Goal: Task Accomplishment & Management: Manage account settings

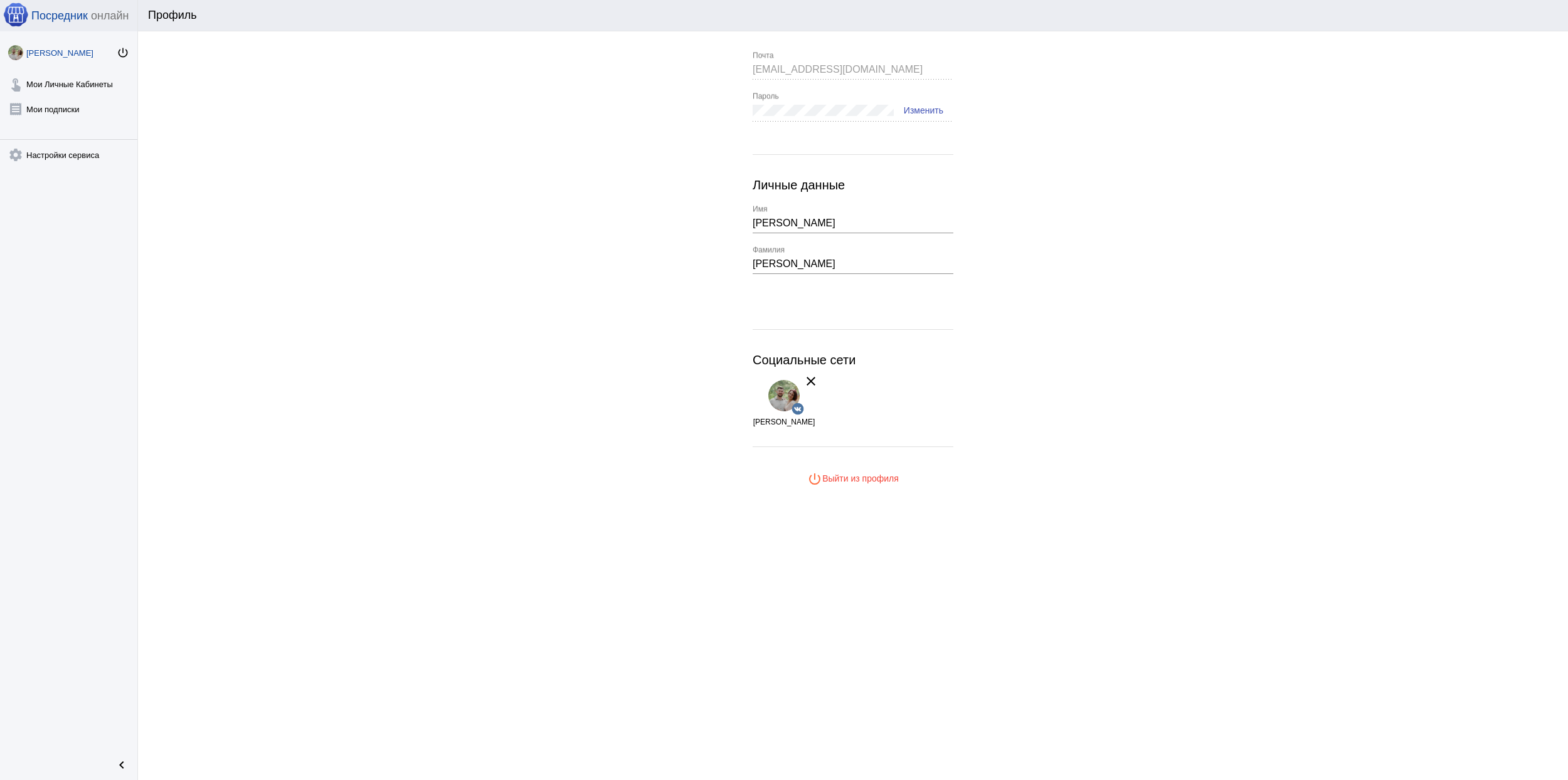
click at [453, 339] on app-user-info "[EMAIL_ADDRESS][DOMAIN_NAME] Почта Пароль Изменить Личные данные [PERSON_NAME] …" at bounding box center [852, 271] width 1430 height 439
click at [640, 389] on app-user-info "[EMAIL_ADDRESS][DOMAIN_NAME] Почта Пароль Изменить Личные данные [PERSON_NAME] …" at bounding box center [852, 271] width 1430 height 439
click at [38, 85] on link "touch_app Мои Личные Кабинеты" at bounding box center [68, 81] width 137 height 25
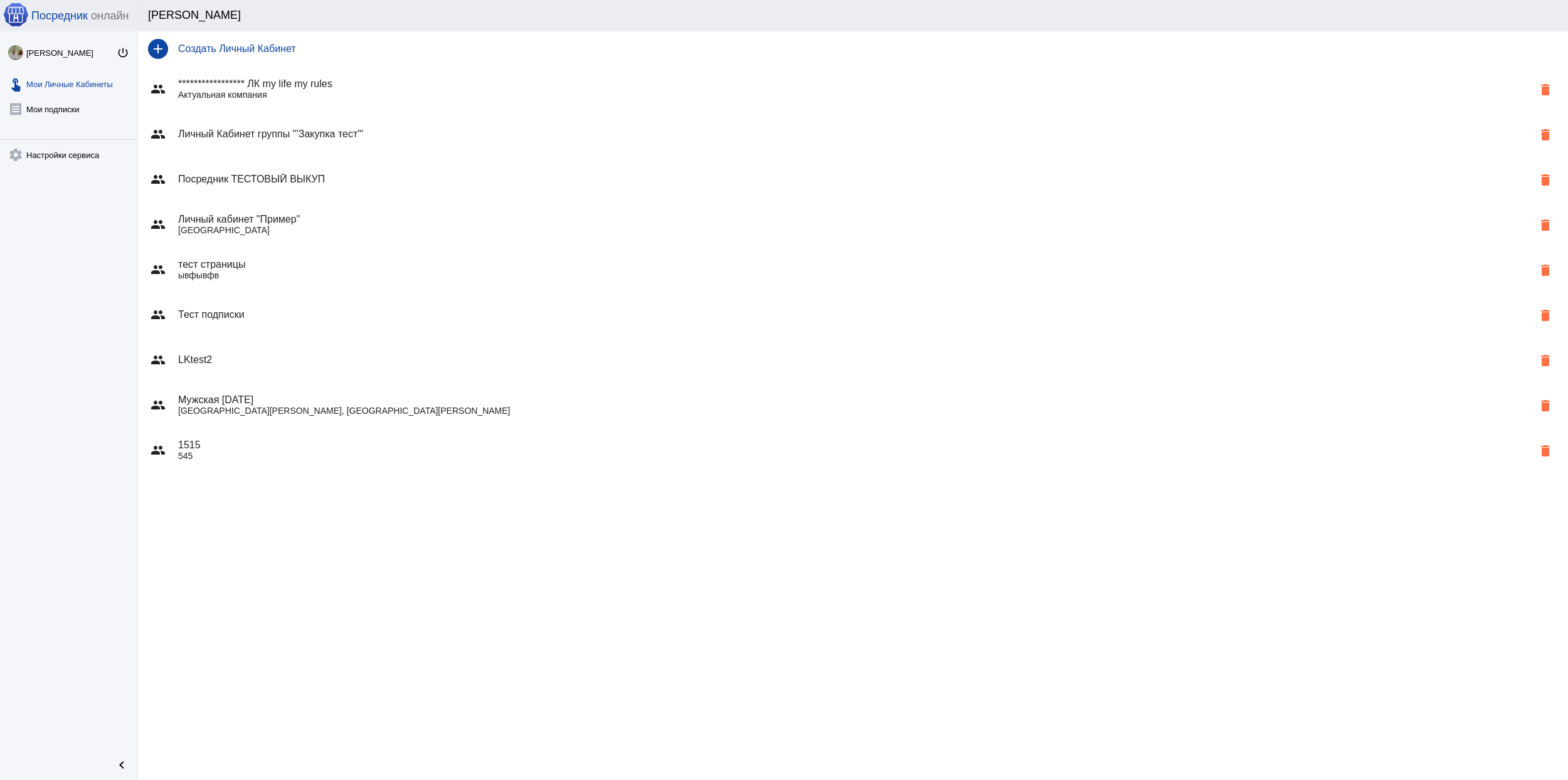
click at [317, 149] on div "group Личный Кабинет группы '''Закупка тест"' delete" at bounding box center [852, 134] width 1430 height 46
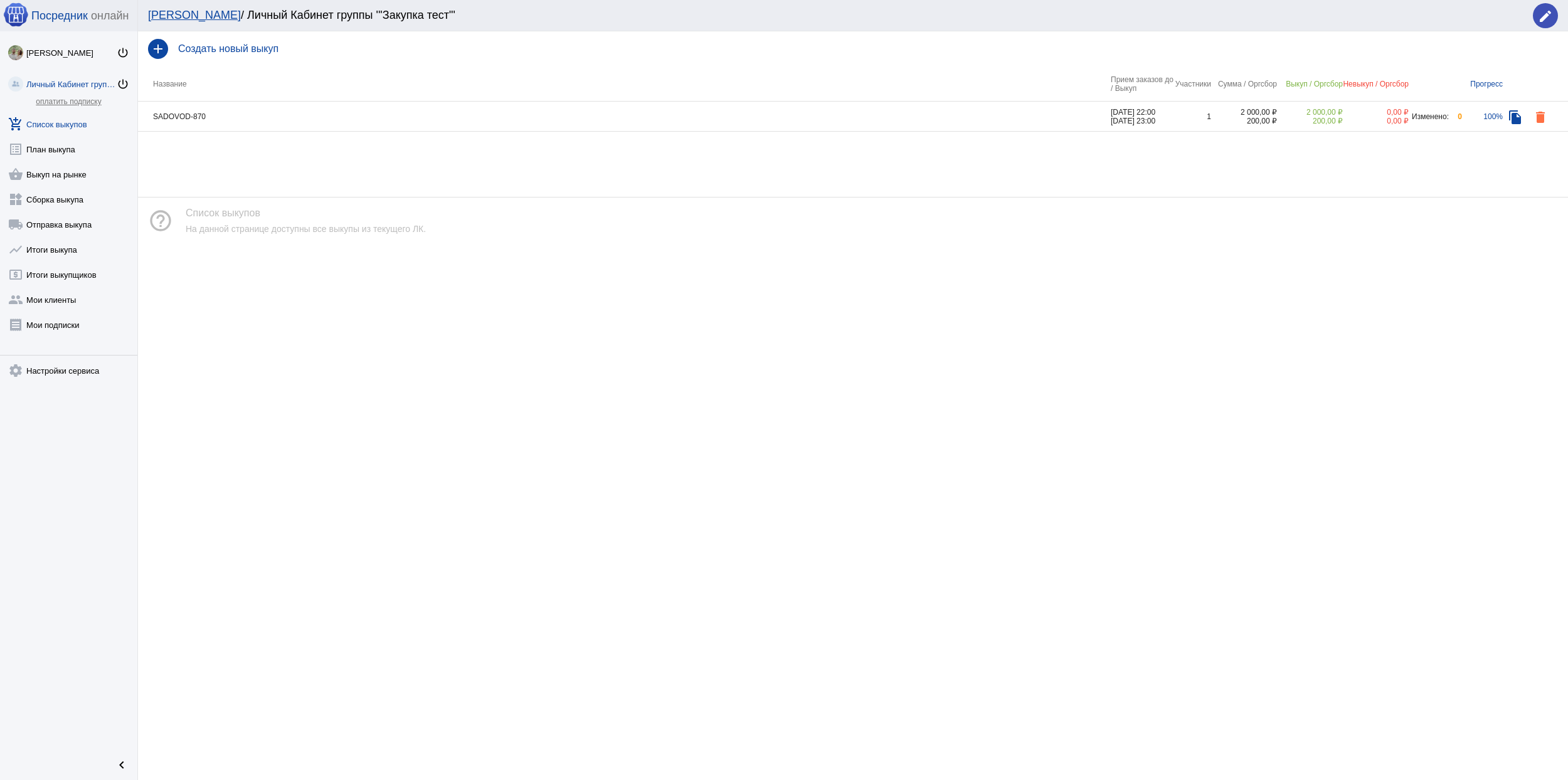
click at [70, 75] on link "Личный Кабинет группы '''Закупка тест"' power_settings_new" at bounding box center [68, 81] width 137 height 25
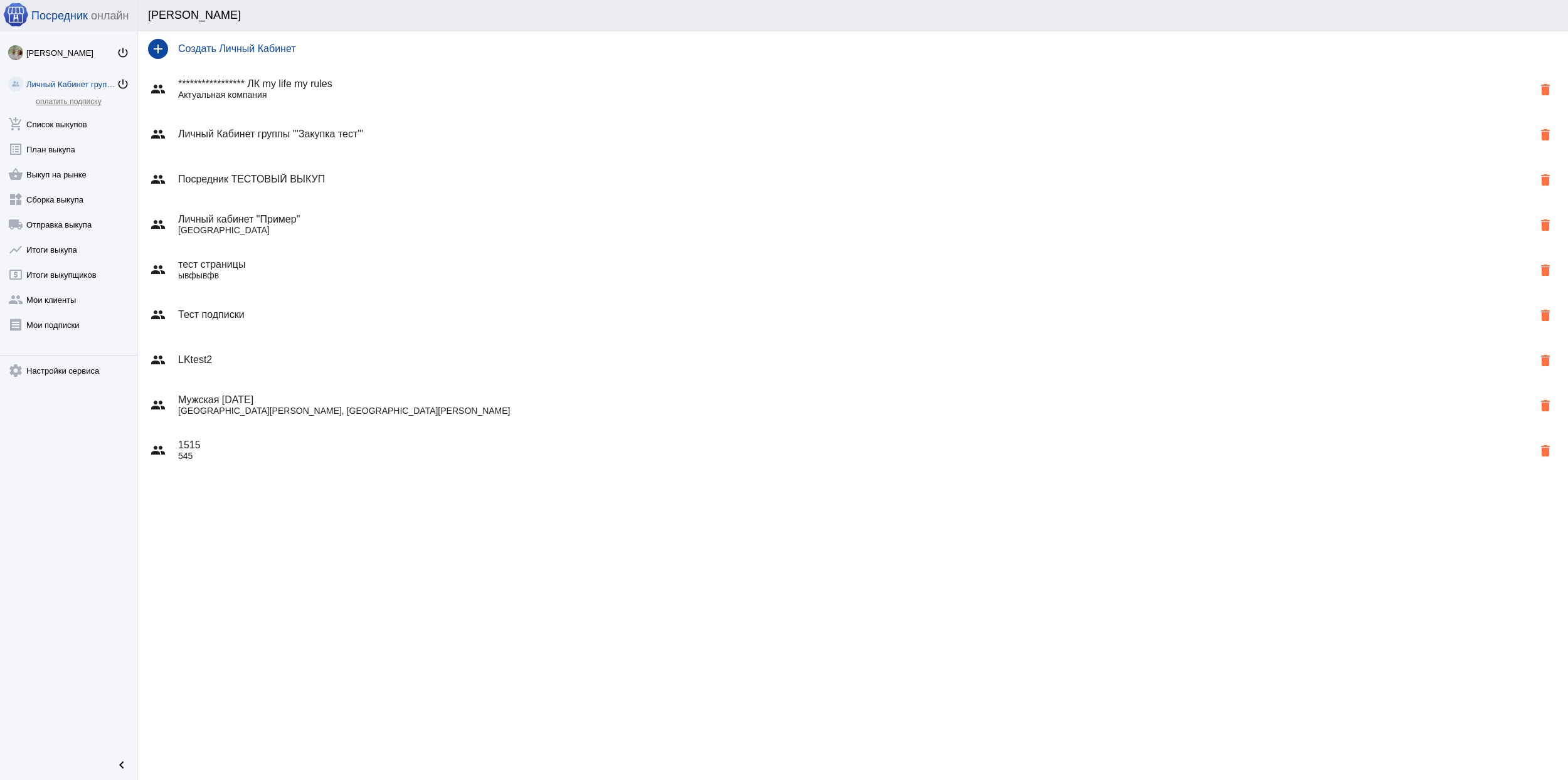
click at [244, 203] on div "group Личный кабинет "Пример" Россия delete" at bounding box center [852, 224] width 1430 height 46
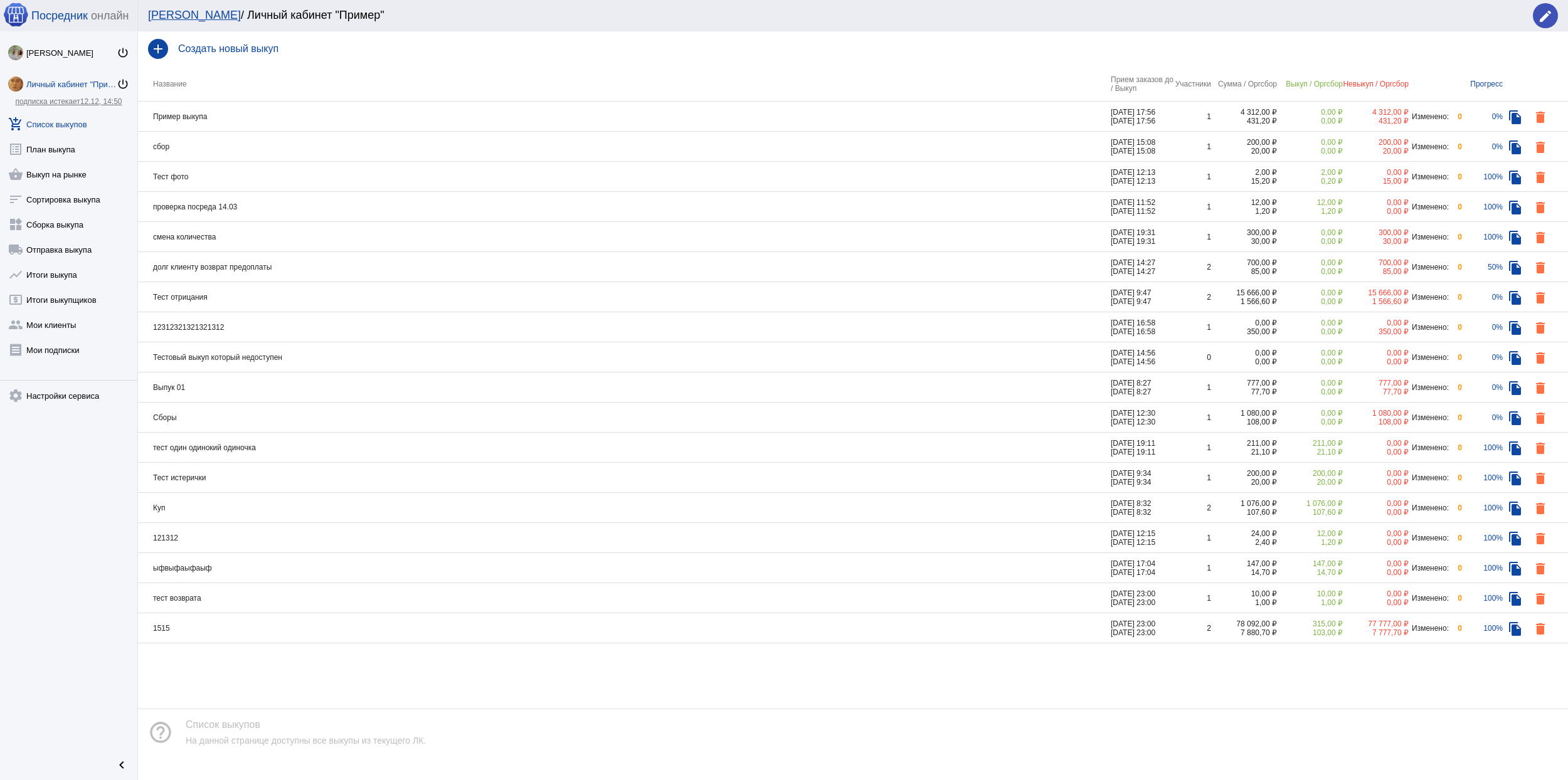
click at [1111, 81] on th "Прием заказов до / Выкуп" at bounding box center [1141, 83] width 63 height 35
click at [1061, 207] on td "проверка посреда 14.03" at bounding box center [624, 206] width 973 height 30
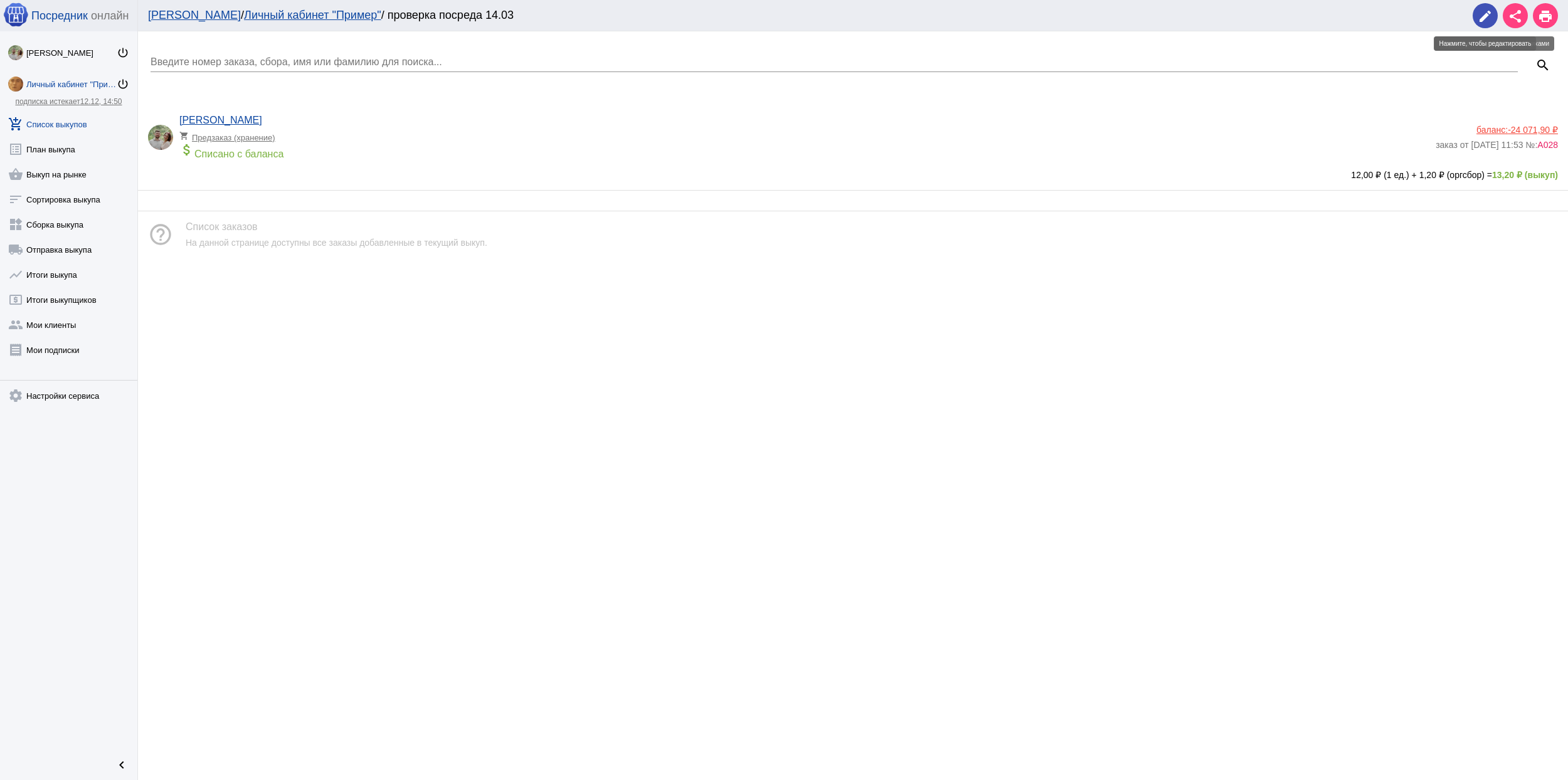
click at [1494, 11] on button "edit" at bounding box center [1485, 15] width 25 height 25
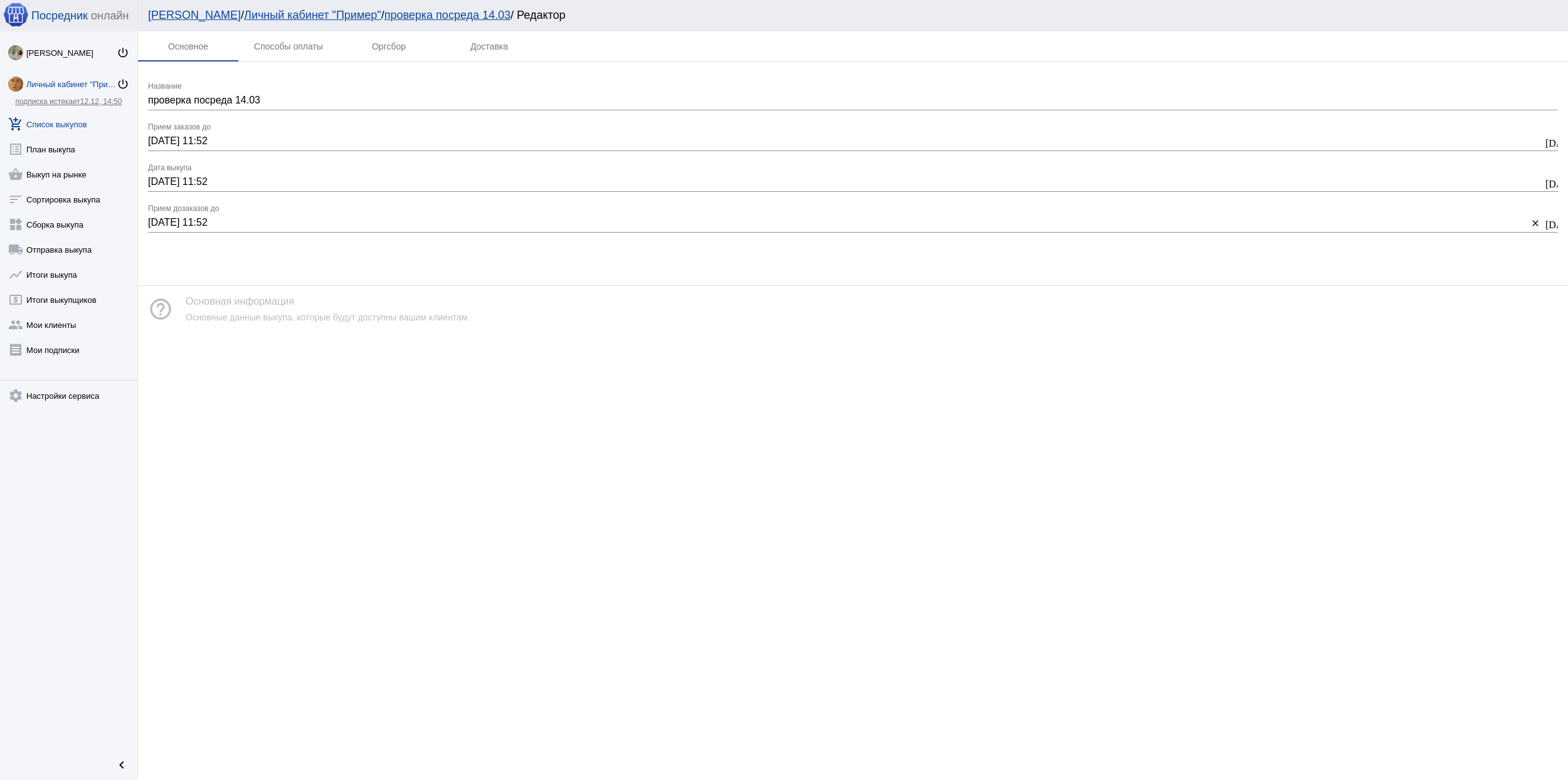
click at [249, 177] on input "15.03.2025 11:52" at bounding box center [845, 182] width 1394 height 11
click at [253, 138] on input "15.03.2025 11:52" at bounding box center [845, 141] width 1394 height 11
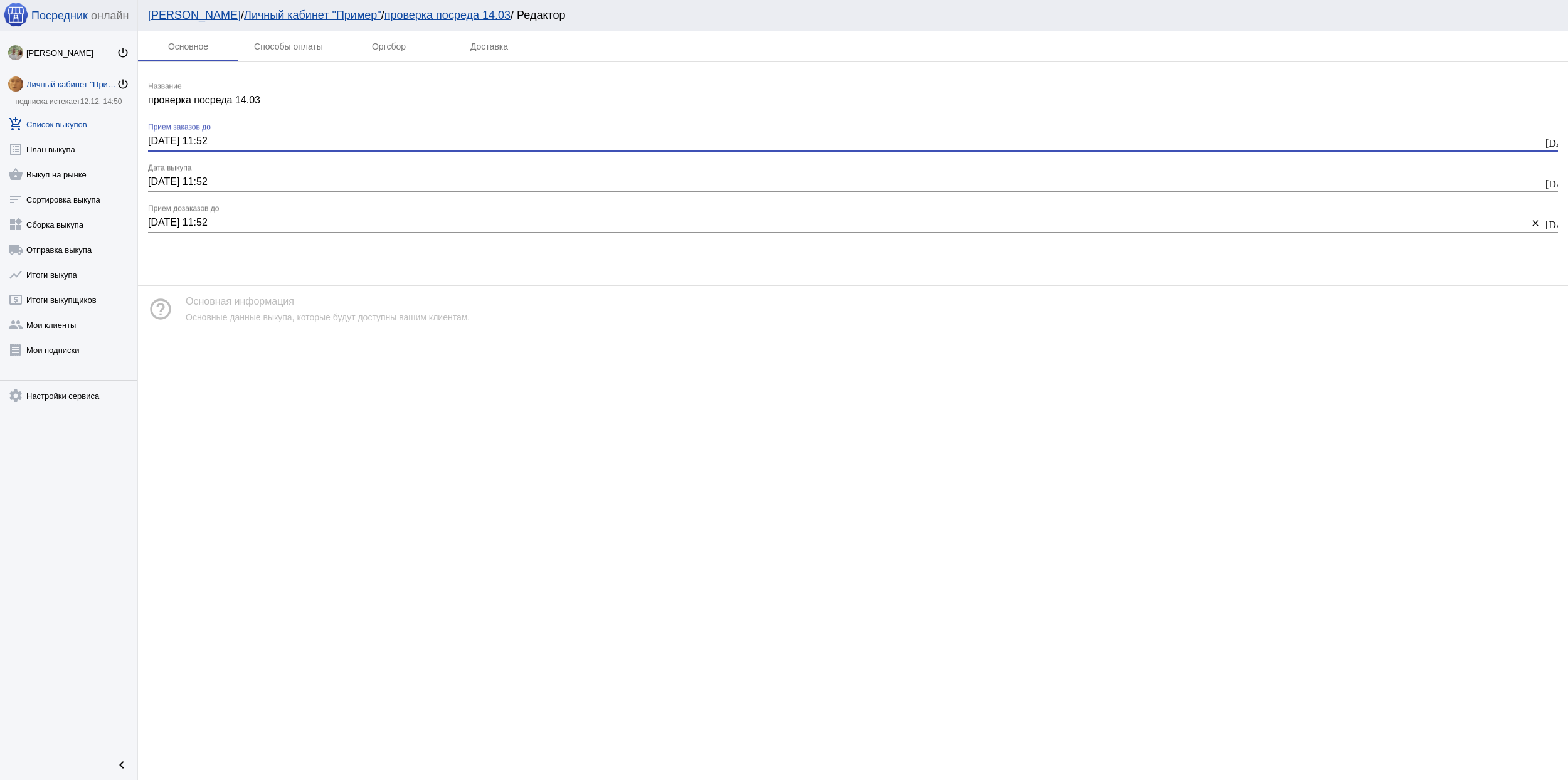
click at [215, 139] on input "15.03.2025 11:52" at bounding box center [845, 141] width 1394 height 11
click at [217, 139] on input "15.03.2025 11:52" at bounding box center [845, 141] width 1394 height 11
click at [219, 139] on input "15.03.2025 11:52" at bounding box center [845, 141] width 1394 height 11
click at [1549, 137] on mat-icon "today" at bounding box center [1550, 141] width 10 height 11
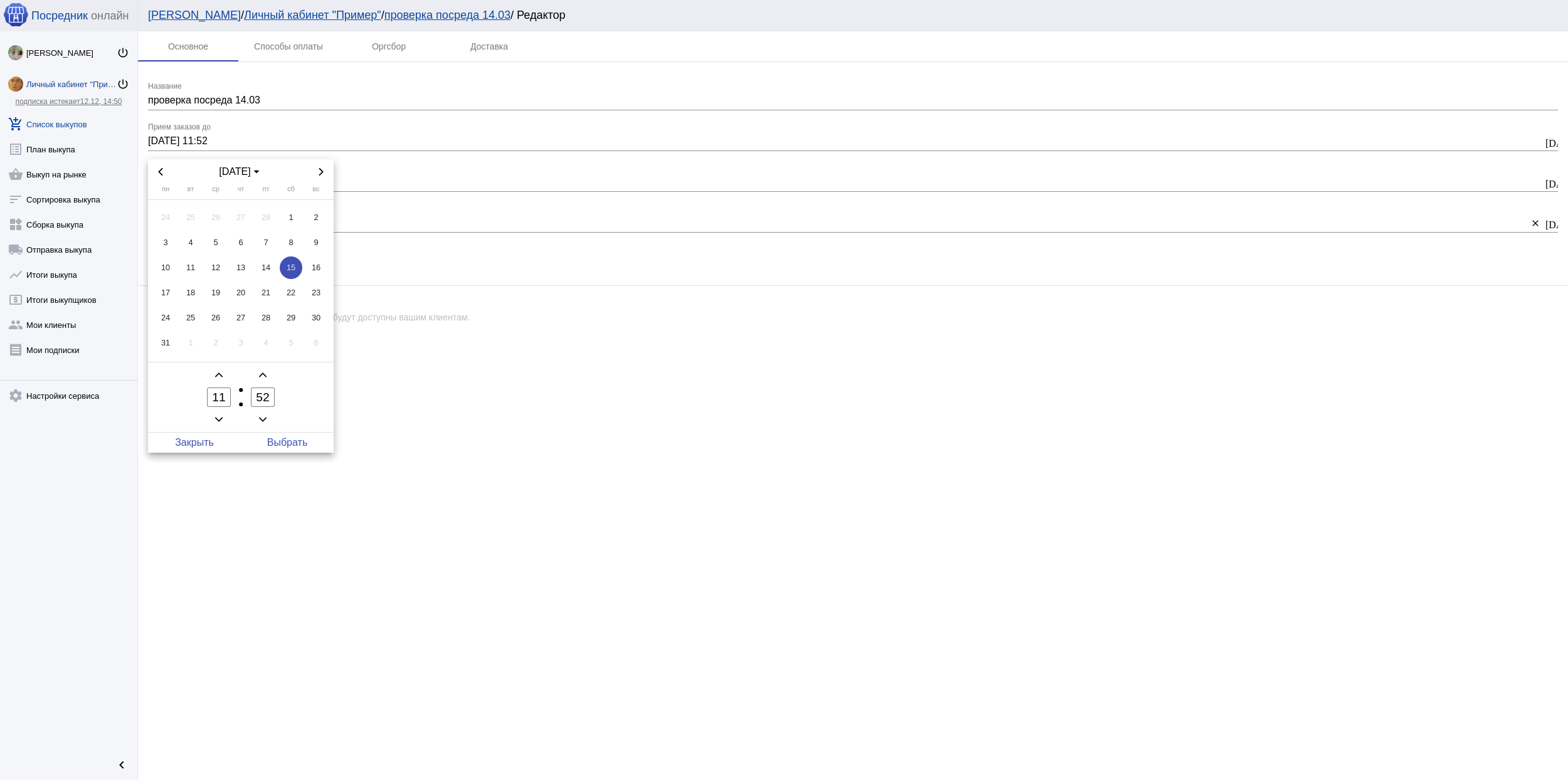
click at [325, 174] on icon "Next month" at bounding box center [322, 172] width 8 height 8
click at [325, 173] on icon "Next month" at bounding box center [322, 172] width 8 height 8
click at [325, 172] on icon "Next month" at bounding box center [322, 172] width 8 height 8
click at [324, 174] on icon "Next month" at bounding box center [322, 172] width 8 height 8
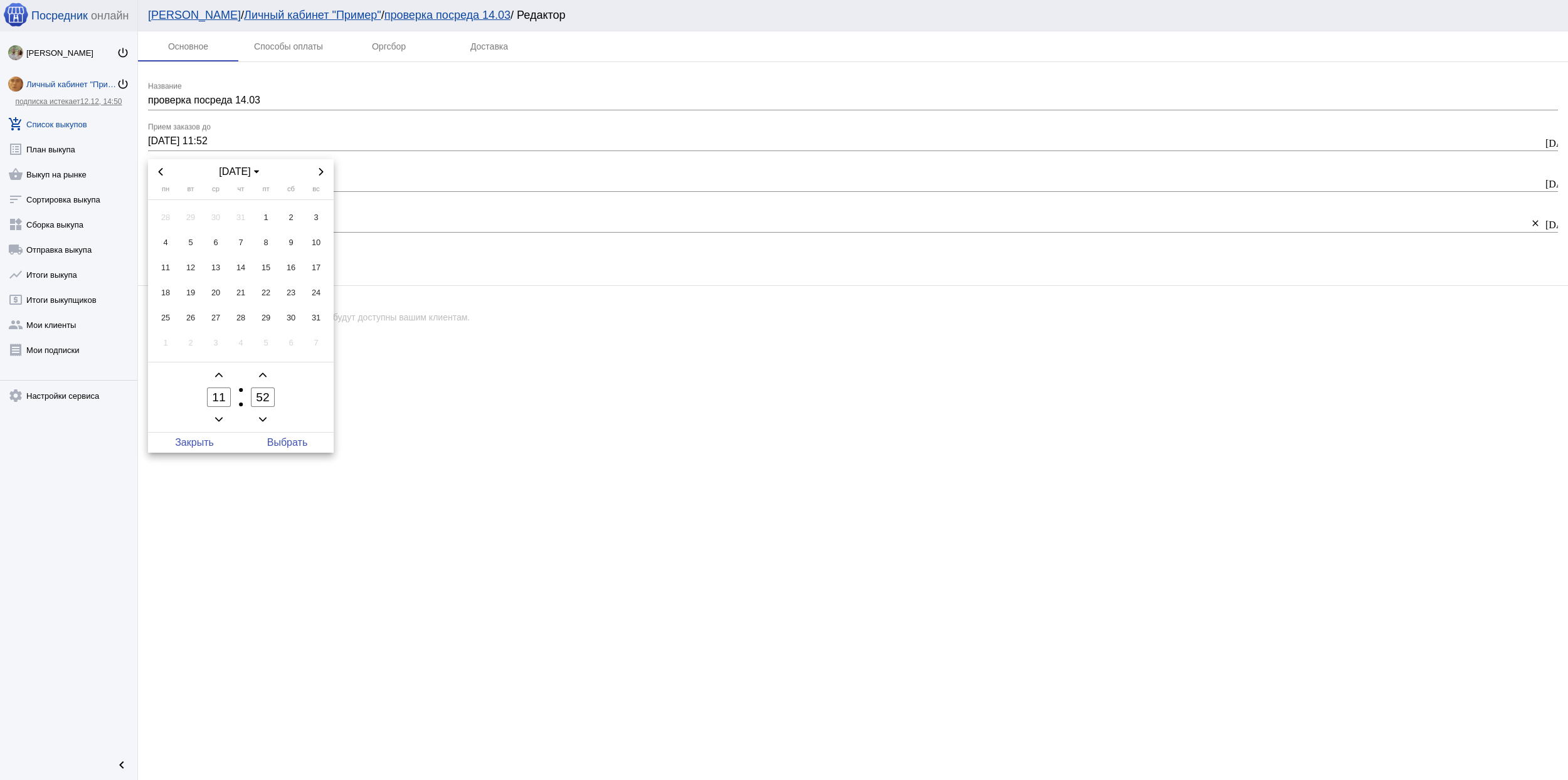
click at [325, 172] on icon "Next month" at bounding box center [322, 172] width 8 height 8
click at [325, 172] on span "Next month" at bounding box center [321, 172] width 15 height 15
click at [323, 172] on icon "Next month" at bounding box center [322, 172] width 4 height 8
click at [299, 290] on span "22" at bounding box center [291, 293] width 23 height 23
click at [302, 437] on span "Выбрать" at bounding box center [288, 443] width 93 height 20
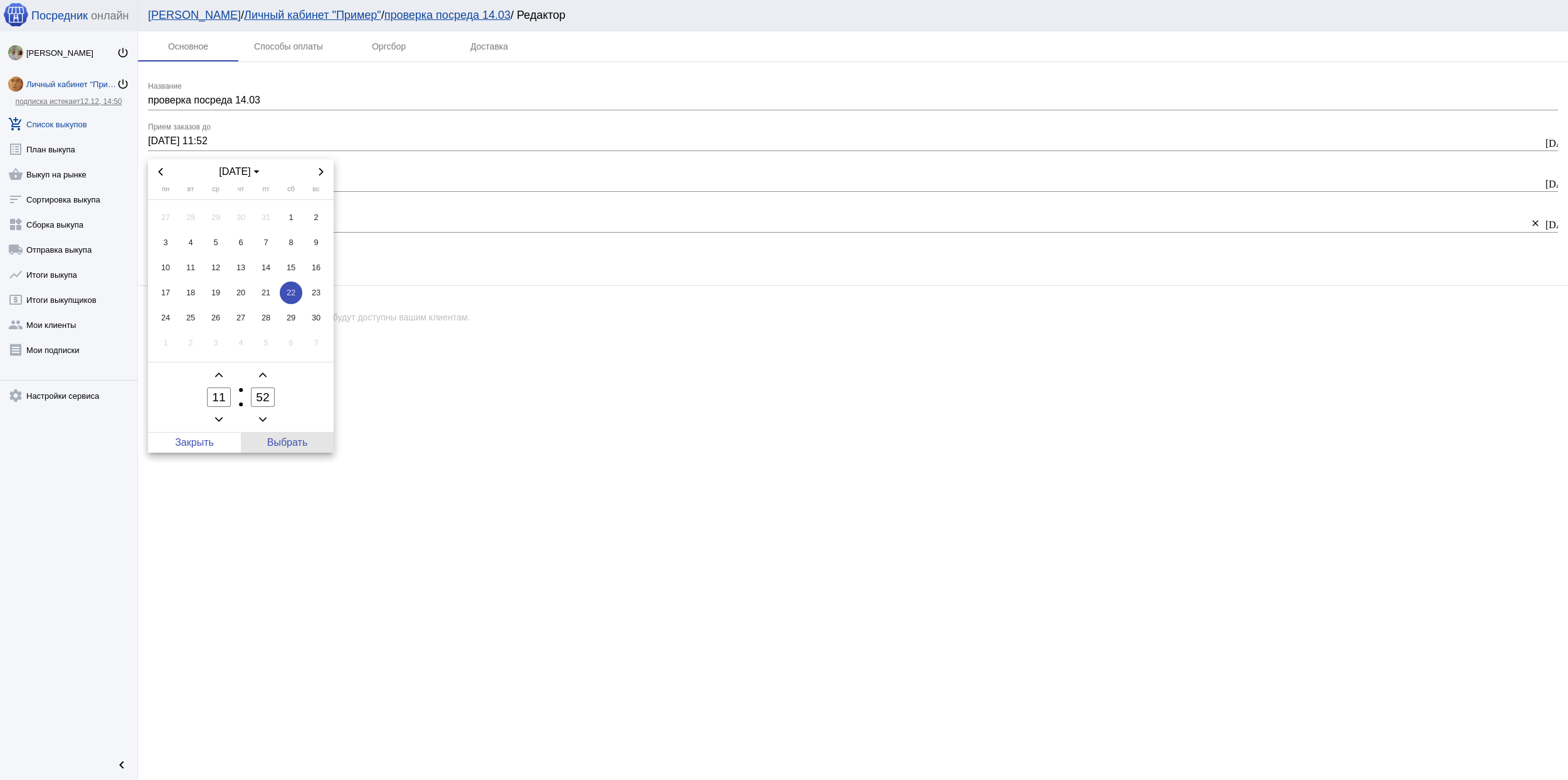
type input "22.11.2025 11:52"
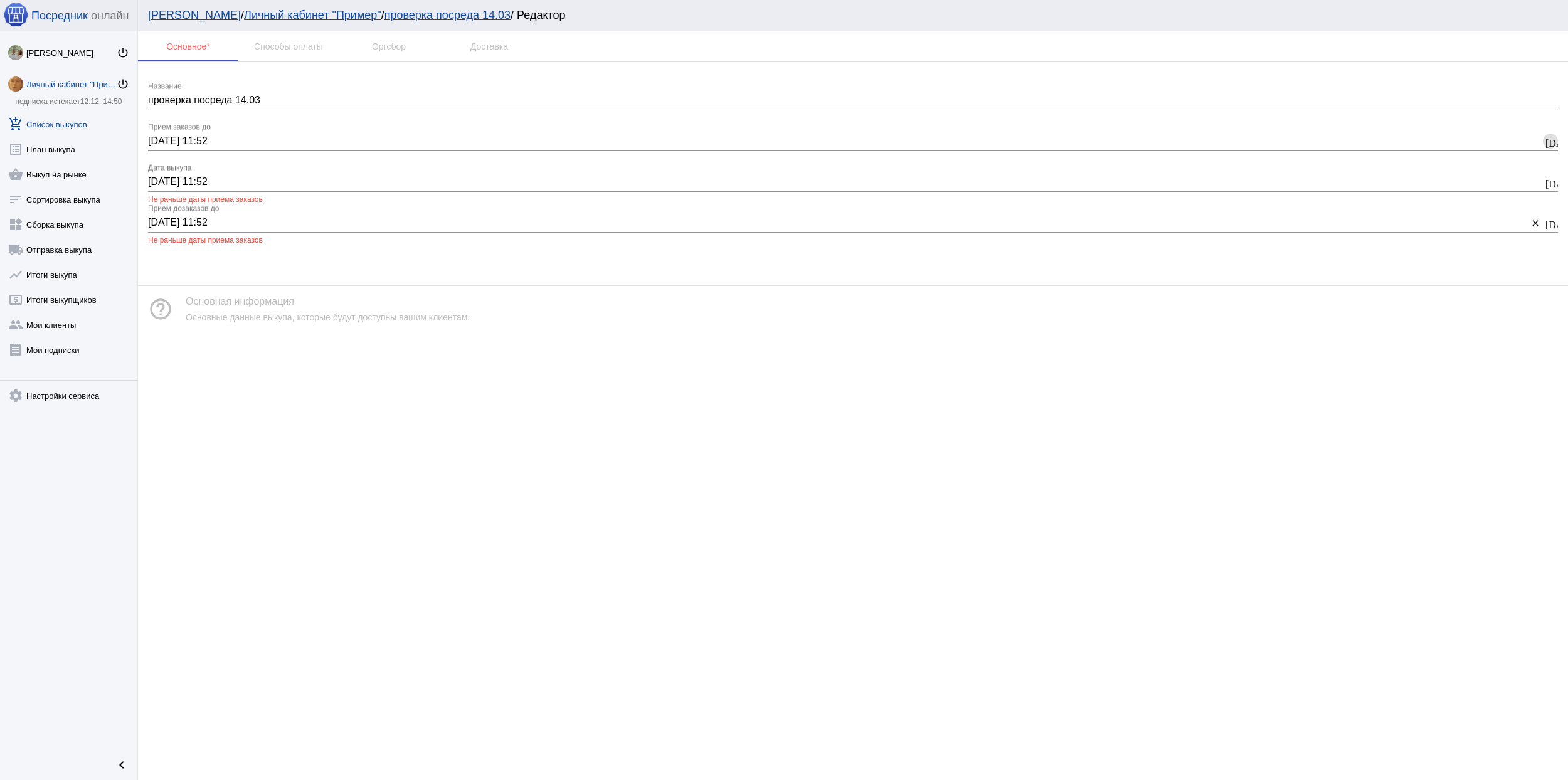
click at [220, 172] on div "15.03.2025 11:52 15.03.2025, 11:52 Не раньше даты приема заказов Дата выкупа" at bounding box center [845, 178] width 1394 height 28
click at [221, 173] on div "15.03.2025 11:52 15.03.2025, 11:52 Не раньше даты приема заказов Дата выкупа" at bounding box center [845, 178] width 1394 height 28
click at [222, 182] on input "15.03.2025 11:52" at bounding box center [845, 182] width 1394 height 11
click at [223, 179] on input "15.03.2025 11:52" at bounding box center [845, 182] width 1394 height 11
click at [224, 179] on input "15.03.2025 11:52" at bounding box center [845, 182] width 1394 height 11
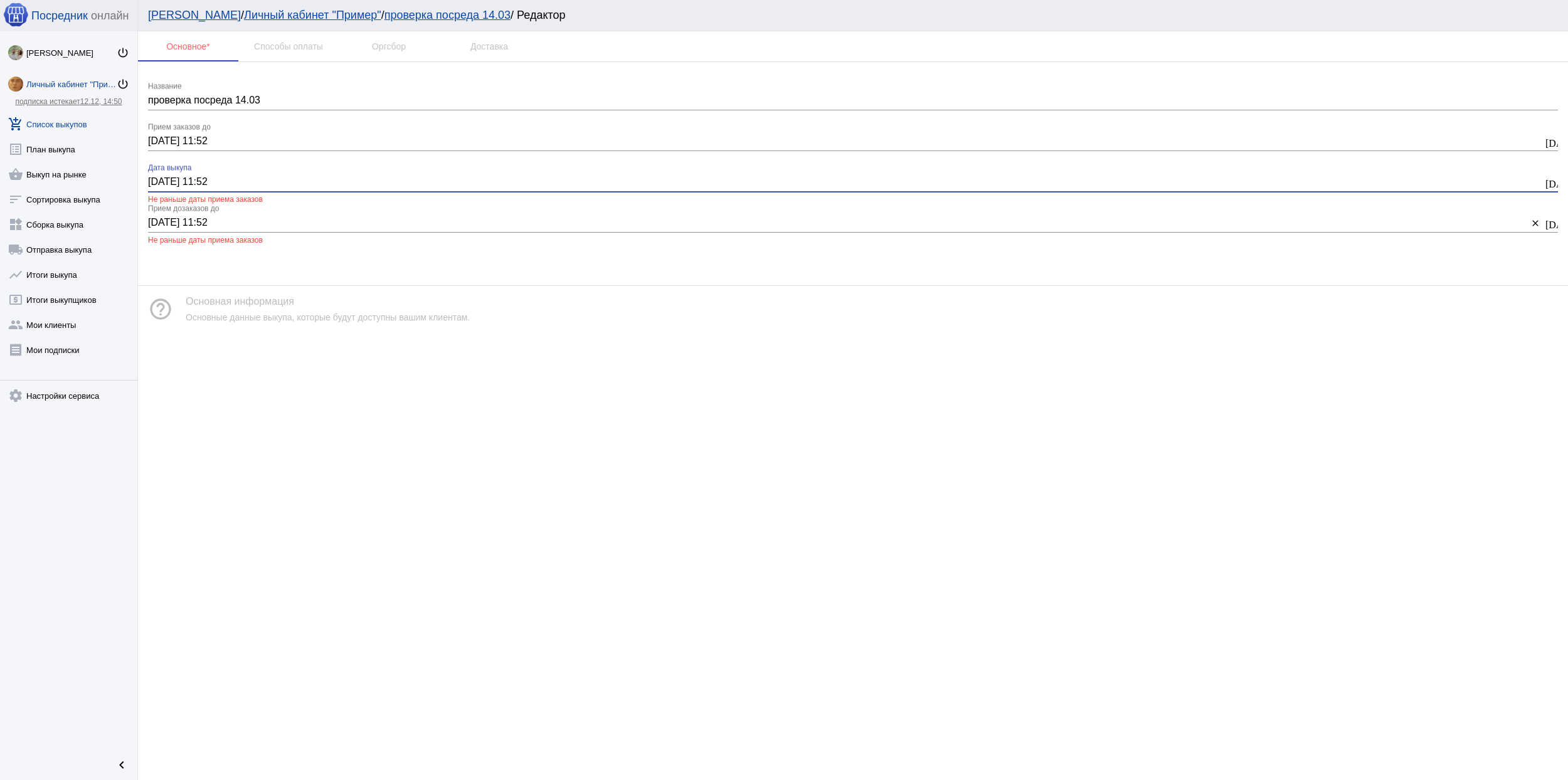
click at [224, 179] on input "15.03.2025 11:52" at bounding box center [845, 182] width 1394 height 11
click at [1551, 177] on mat-icon "today" at bounding box center [1550, 182] width 10 height 11
click at [320, 211] on icon "Next month" at bounding box center [322, 212] width 8 height 8
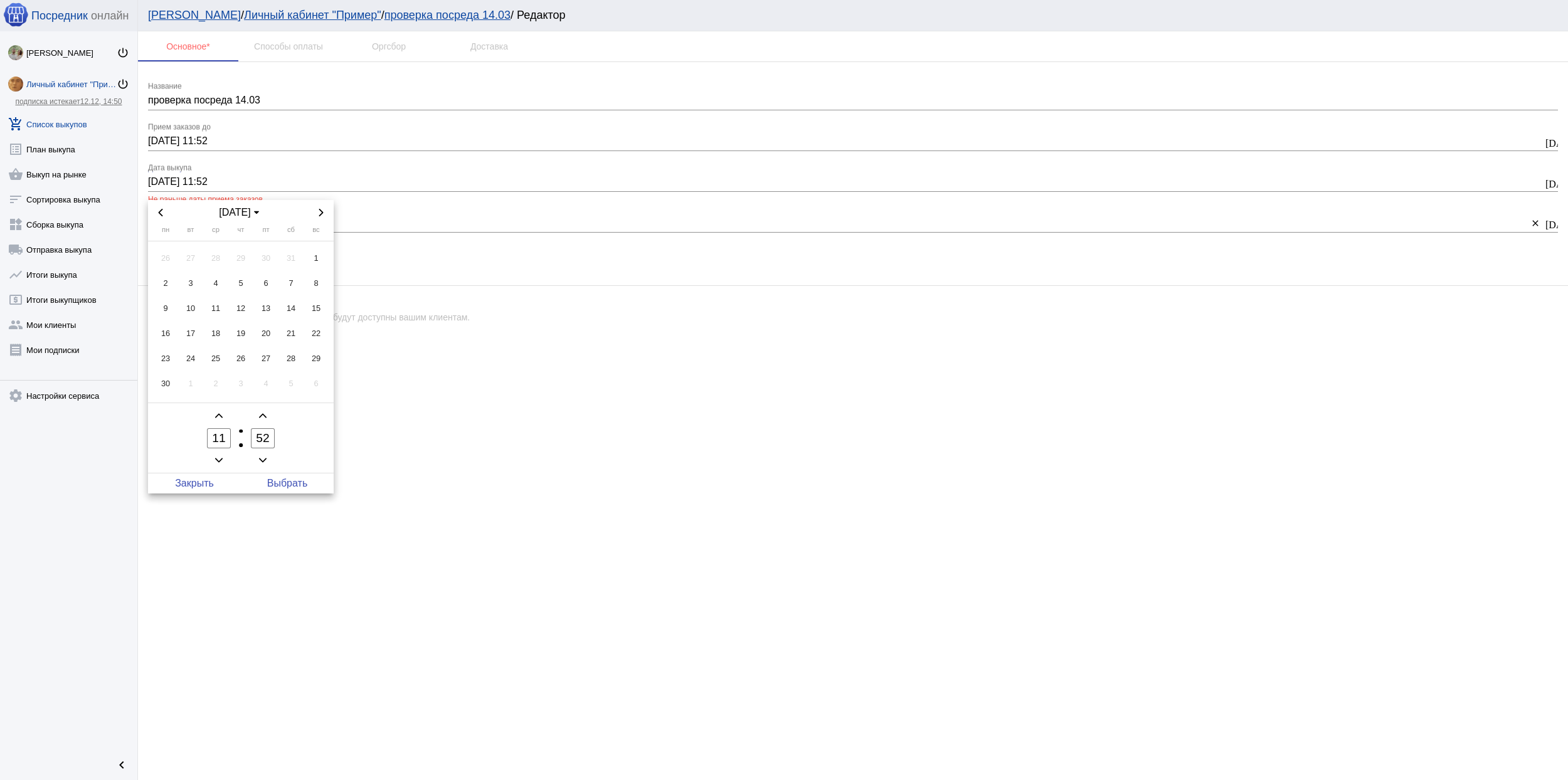
click at [320, 211] on icon "Next month" at bounding box center [322, 212] width 8 height 8
click at [319, 211] on icon "Next month" at bounding box center [322, 212] width 8 height 8
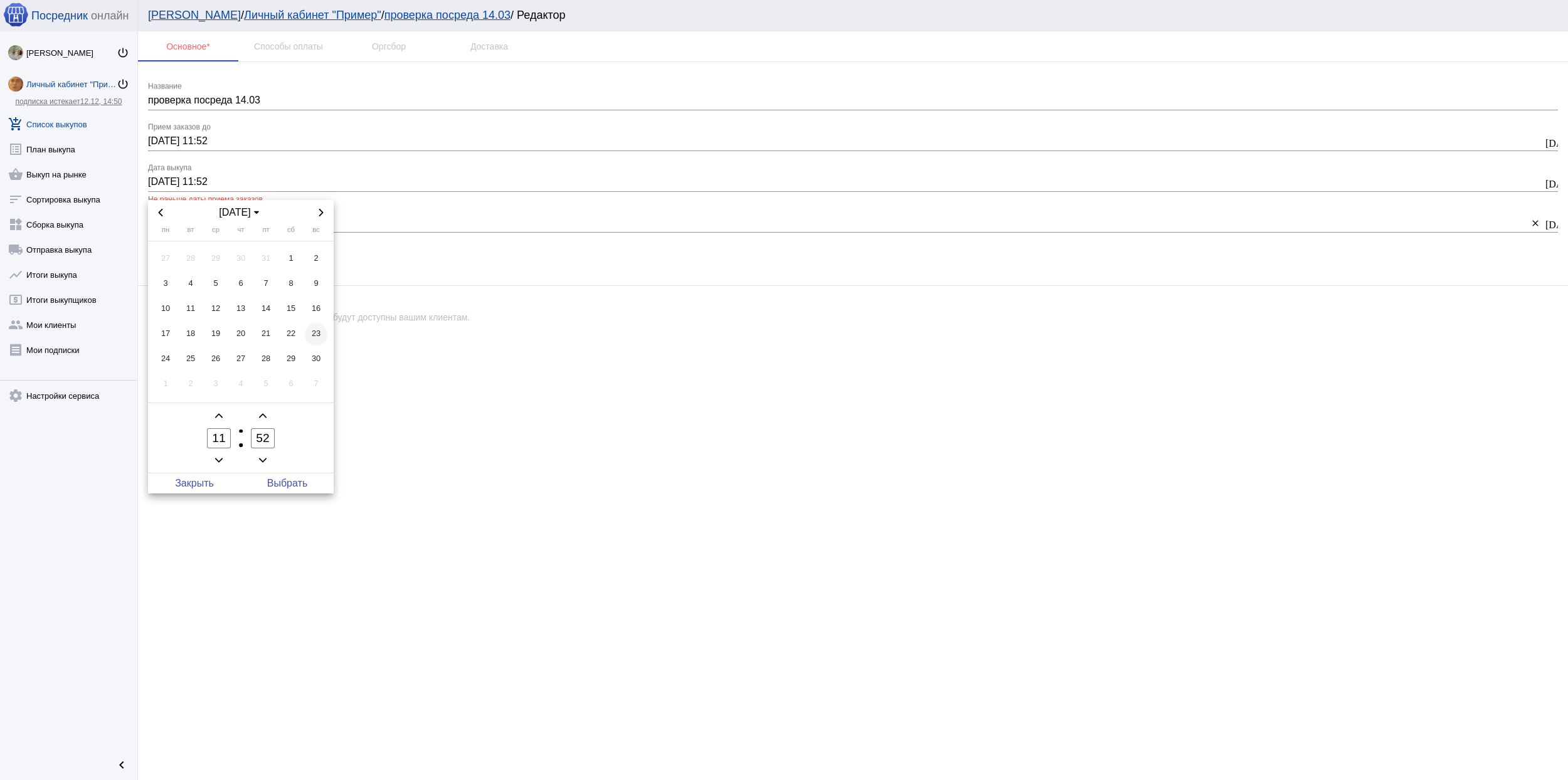
click at [312, 323] on td "23" at bounding box center [316, 333] width 25 height 25
click at [287, 477] on span "Выбрать" at bounding box center [288, 483] width 93 height 20
type input "23.11.2025 11:52"
drag, startPoint x: 241, startPoint y: 182, endPoint x: 23, endPoint y: 181, distance: 218.0
click at [23, 180] on div "Посредник онлайн Archibald Wetuicki power_settings_new Личный кабинет "Пример" …" at bounding box center [784, 390] width 1568 height 780
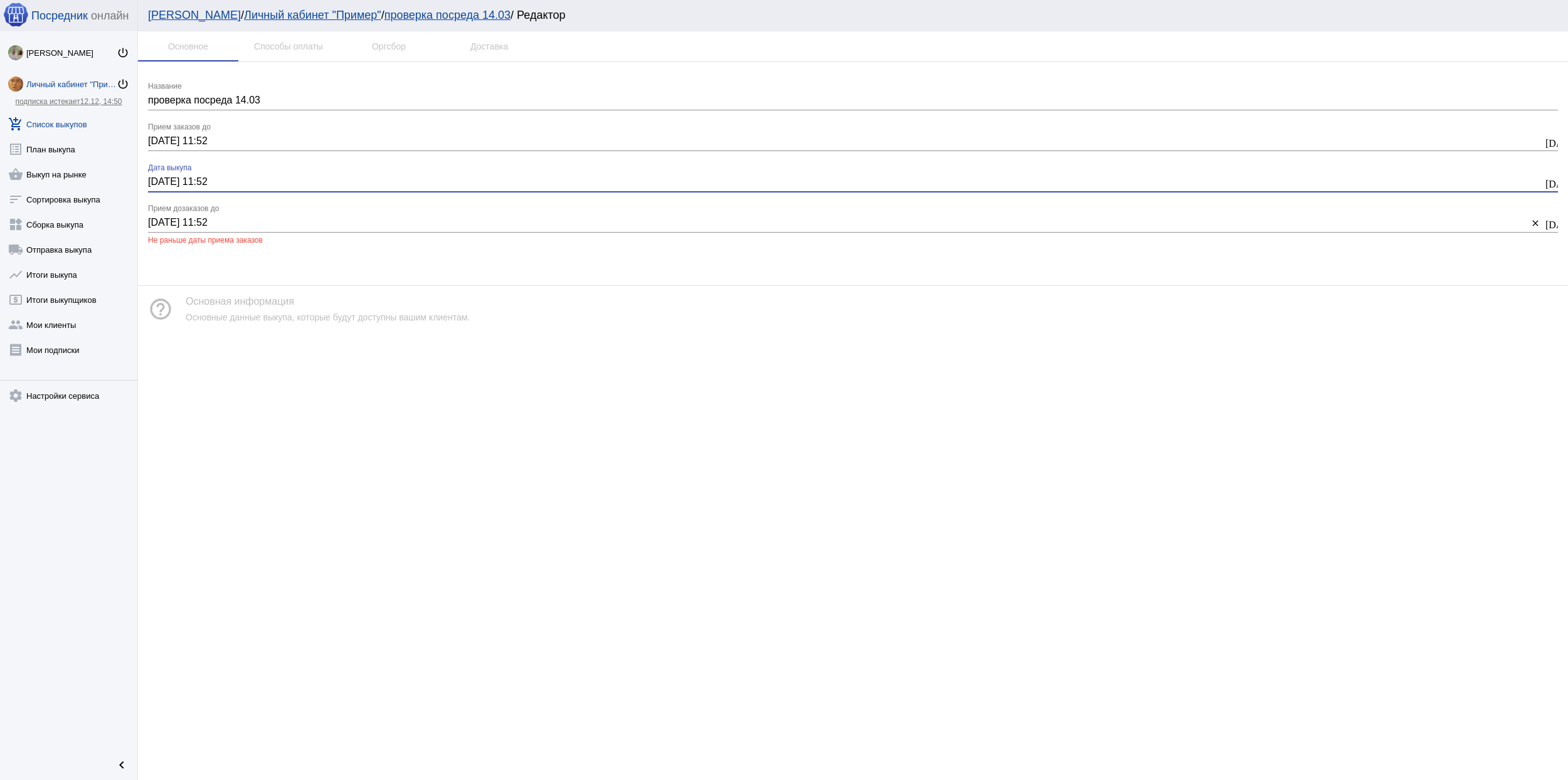
click at [276, 220] on input "15.03.2025 11:52" at bounding box center [838, 222] width 1379 height 11
click at [275, 220] on input "15.03.2025 11:52" at bounding box center [838, 222] width 1379 height 11
click at [277, 220] on input "15.03.2025 11:52" at bounding box center [838, 222] width 1379 height 11
paste input "23.11"
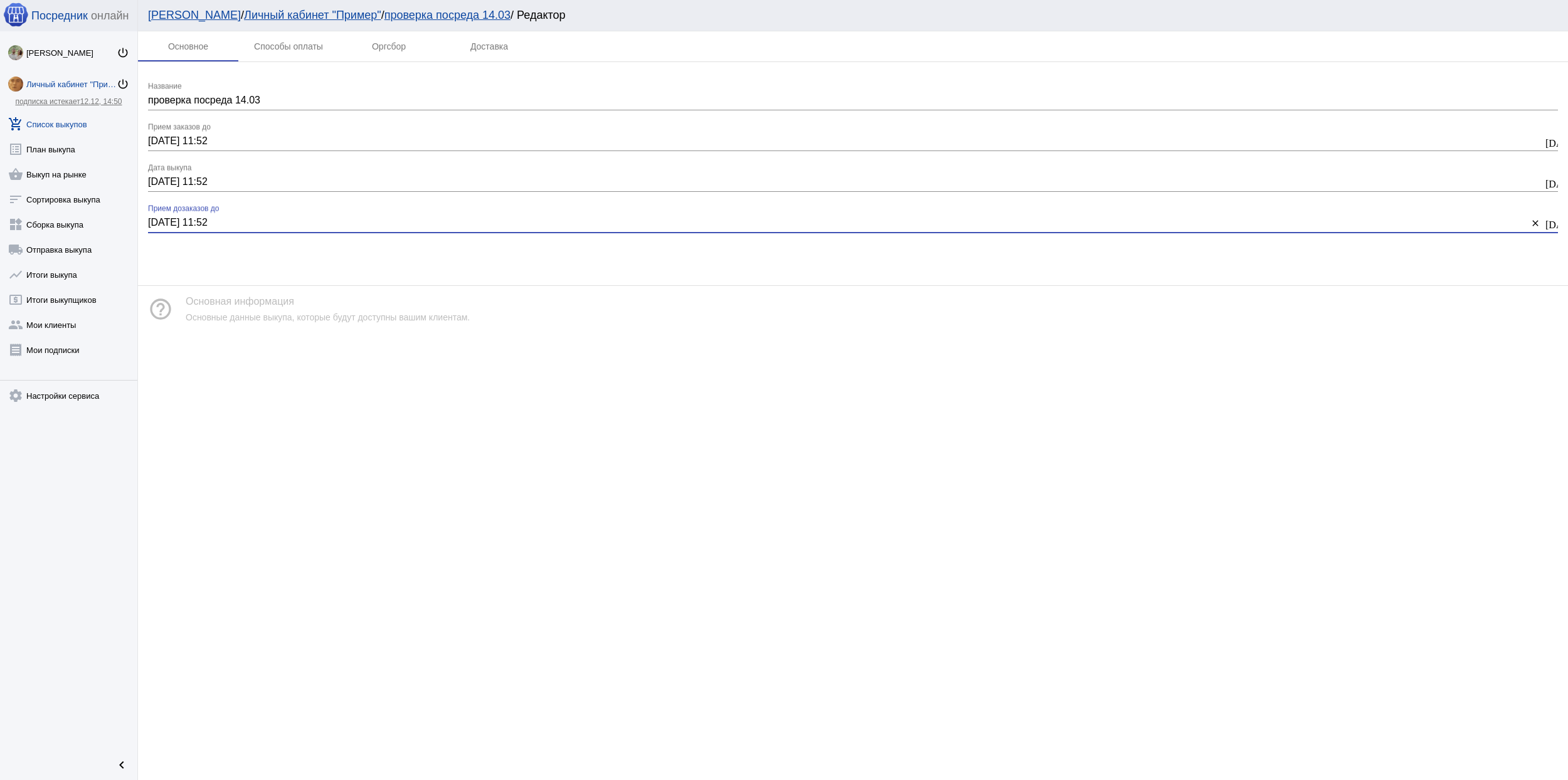
type input "23.11.2025 11:52"
click at [673, 385] on div "Основное Способы оплаты Оргсбор Доставка проверка посреда 14.03 Название 22.11.…" at bounding box center [852, 406] width 1430 height 749
click at [244, 18] on link "Личный кабинет "Пример"" at bounding box center [313, 15] width 137 height 13
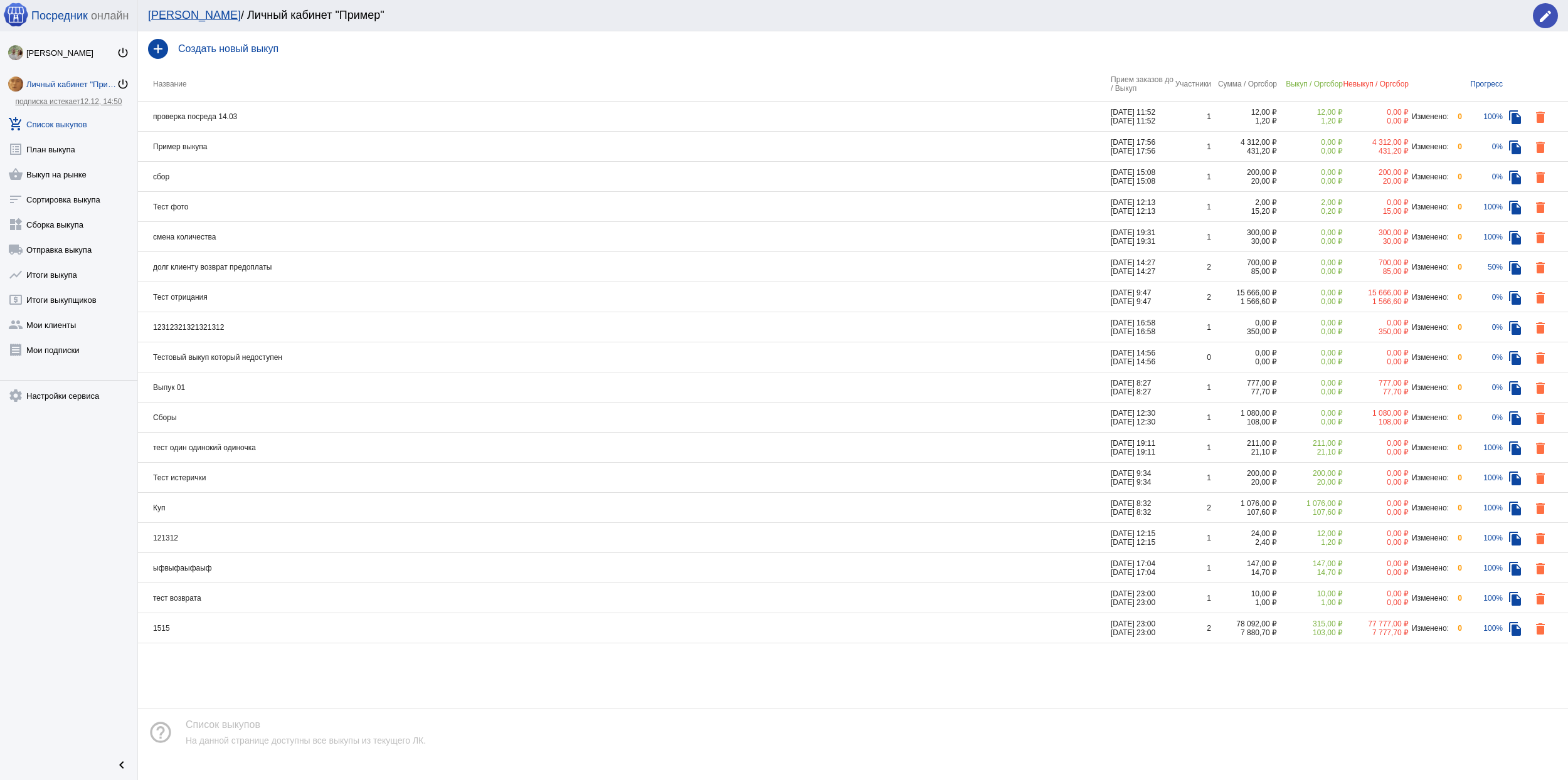
drag, startPoint x: 166, startPoint y: 84, endPoint x: 189, endPoint y: 84, distance: 23.0
click at [168, 83] on th "Название" at bounding box center [624, 83] width 973 height 35
click at [1173, 80] on th "Участники" at bounding box center [1192, 83] width 38 height 35
click at [1115, 81] on th "Прием заказов до / Выкуп" at bounding box center [1141, 83] width 63 height 35
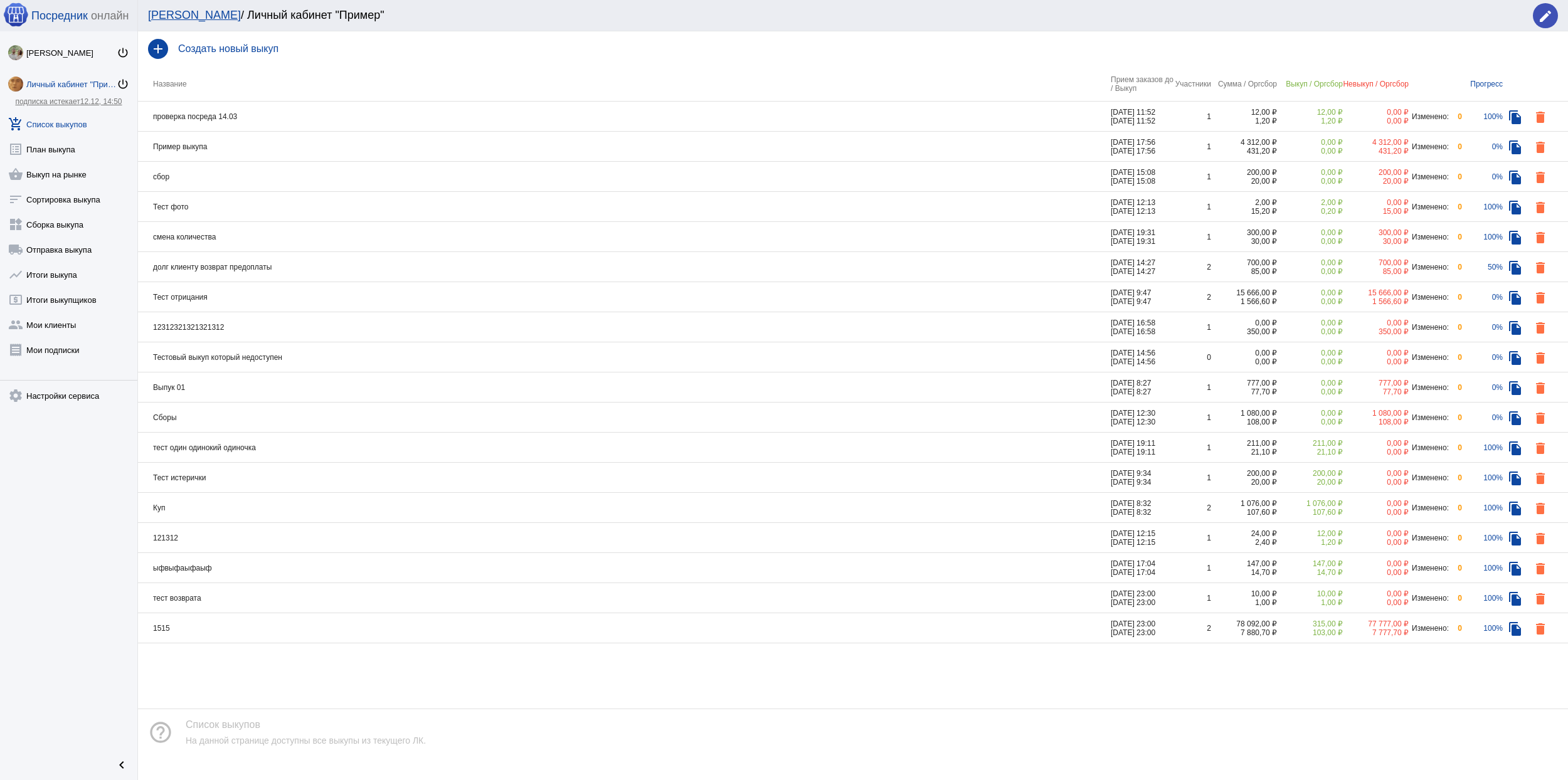
click at [1115, 81] on th "Прием заказов до / Выкуп" at bounding box center [1141, 83] width 63 height 35
drag, startPoint x: 1235, startPoint y: 70, endPoint x: 1085, endPoint y: 61, distance: 150.3
click at [1085, 61] on div "add Создать новый выкуп" at bounding box center [852, 49] width 1430 height 35
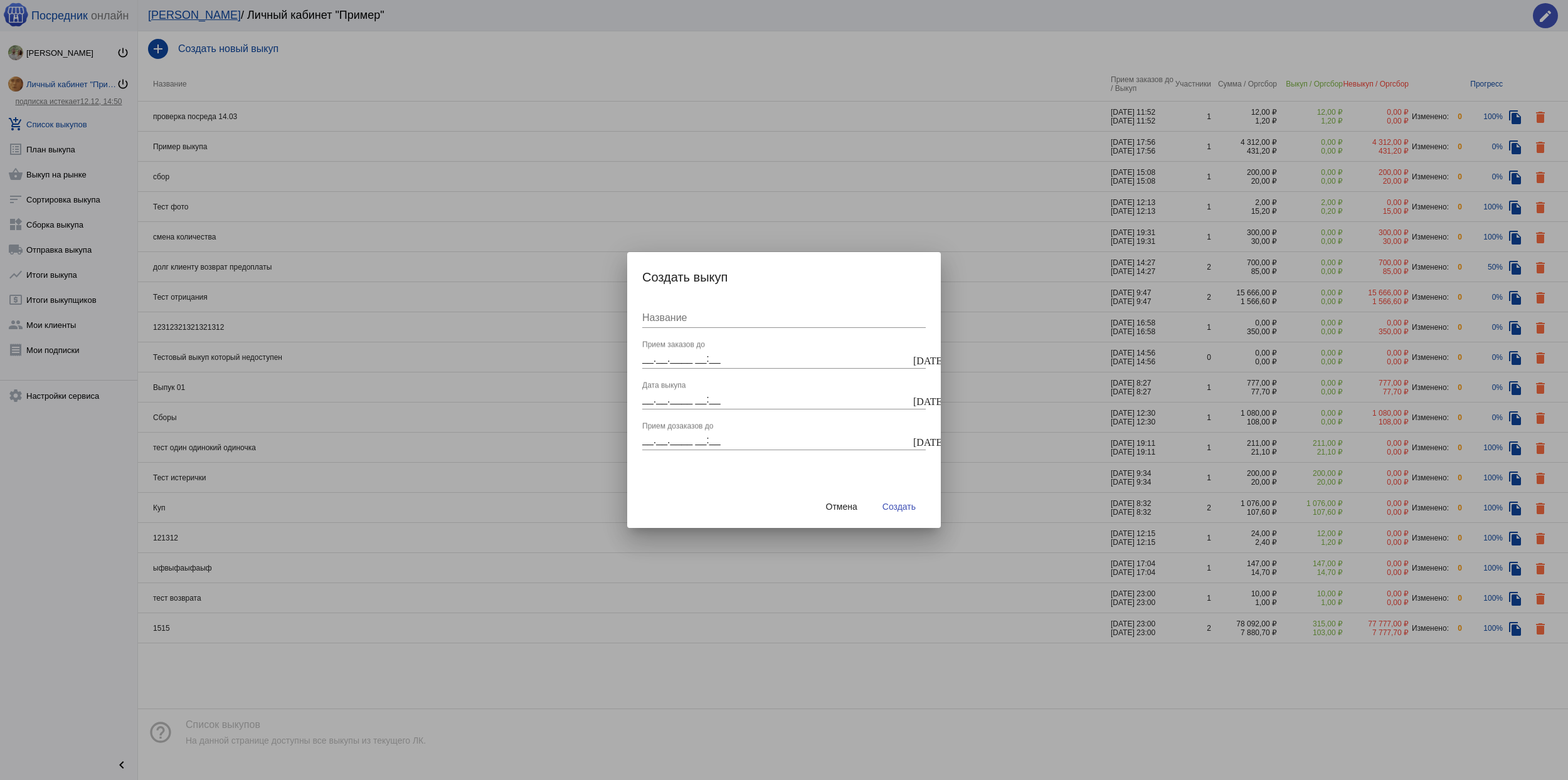
click at [1037, 81] on div at bounding box center [784, 390] width 1568 height 780
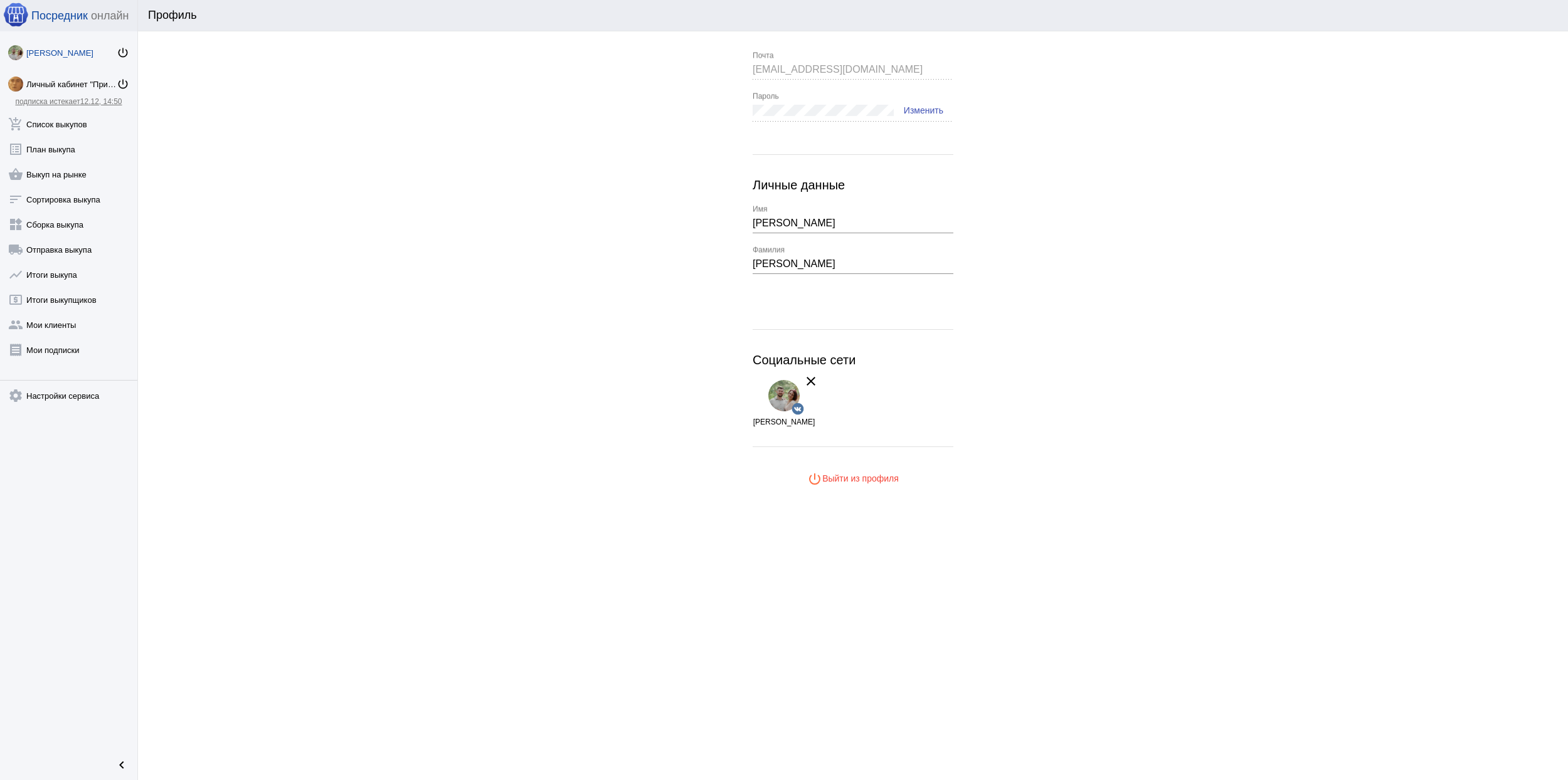
click at [731, 69] on app-user-info "[EMAIL_ADDRESS][DOMAIN_NAME] Почта Пароль Изменить Личные данные [PERSON_NAME] …" at bounding box center [852, 271] width 1430 height 439
